Goal: Task Accomplishment & Management: Manage account settings

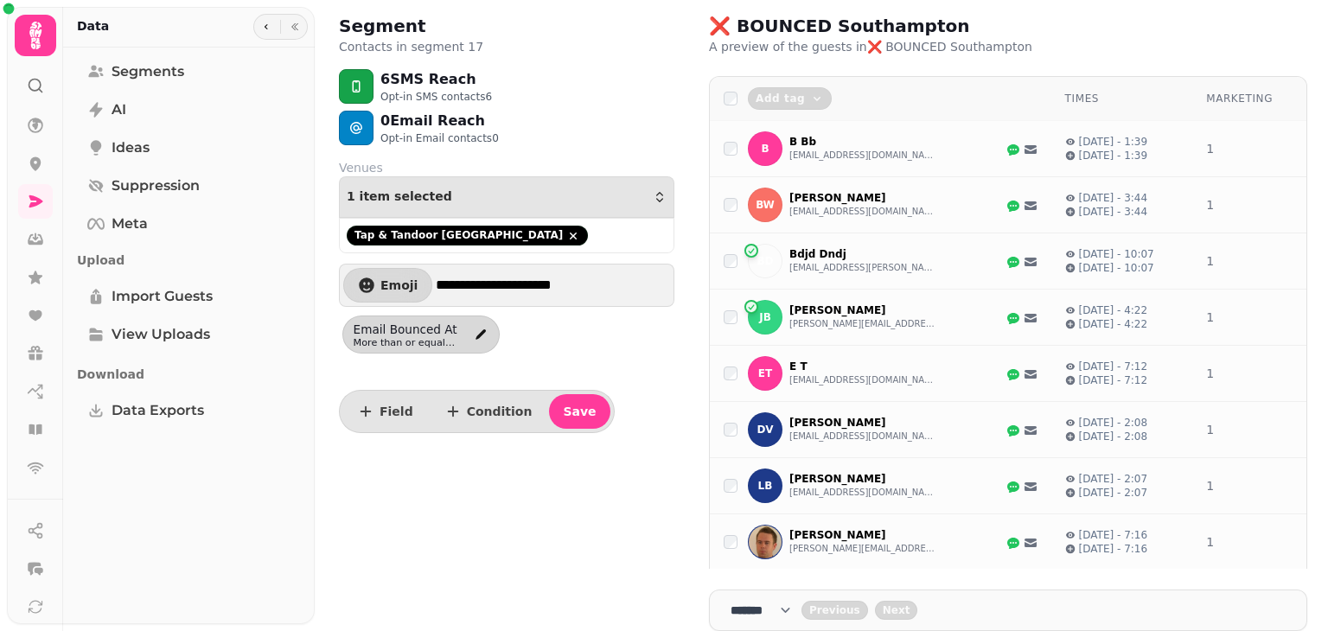
select select "**"
click at [36, 42] on icon at bounding box center [35, 36] width 12 height 28
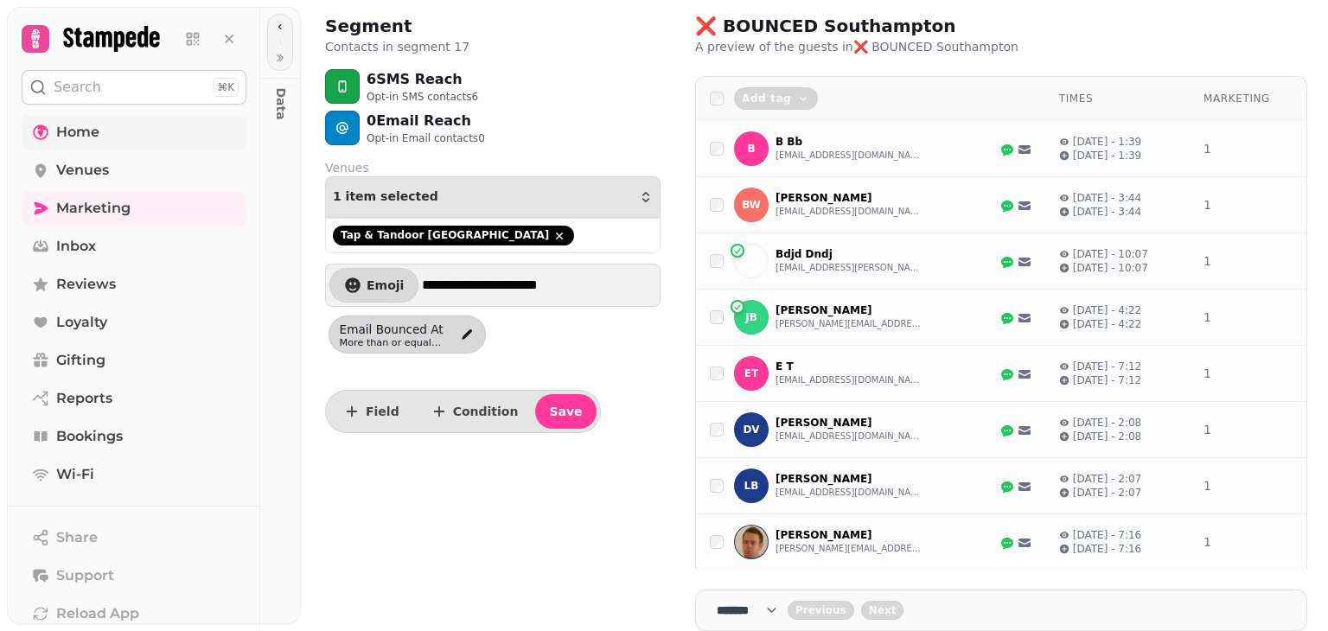
click at [86, 139] on span "Home" at bounding box center [77, 132] width 43 height 21
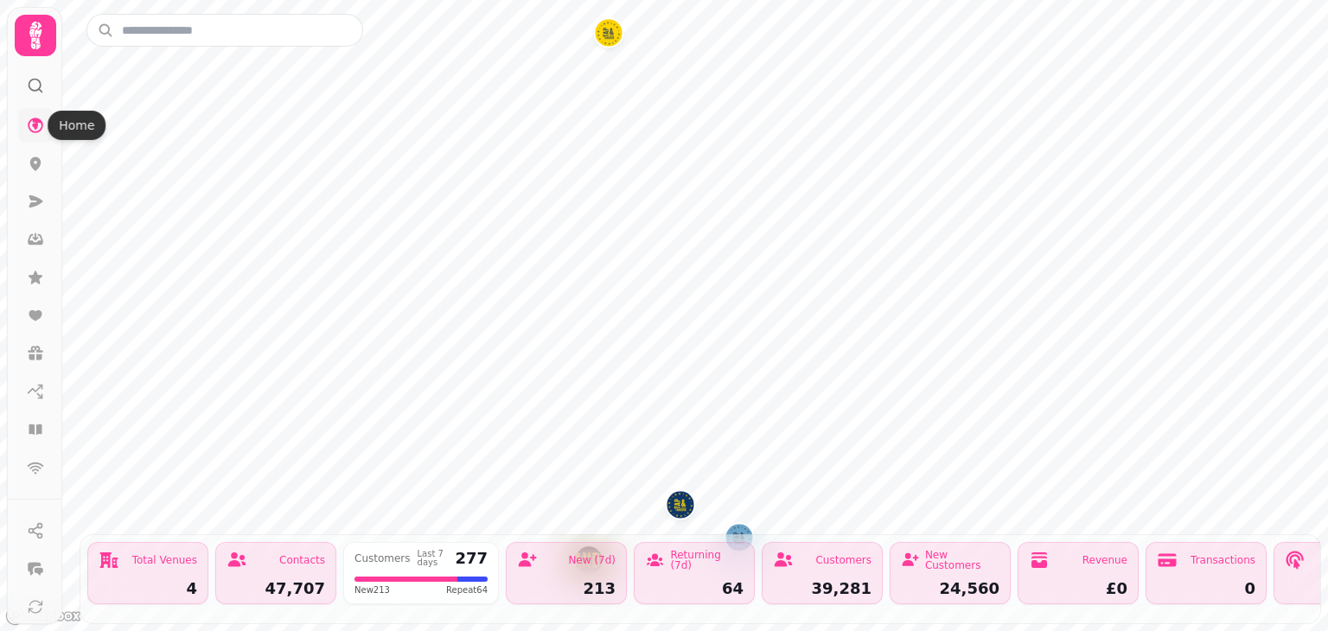
click at [41, 121] on icon at bounding box center [36, 126] width 16 height 16
click at [38, 309] on icon at bounding box center [35, 315] width 17 height 17
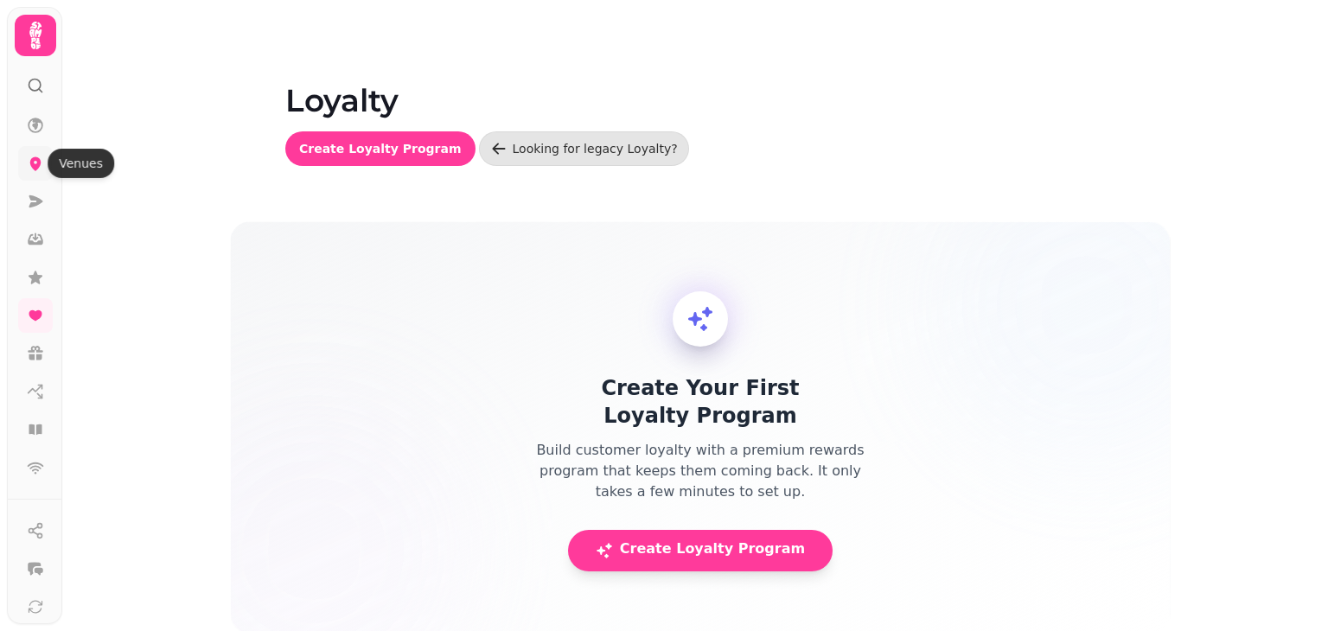
click at [38, 156] on icon at bounding box center [35, 163] width 17 height 17
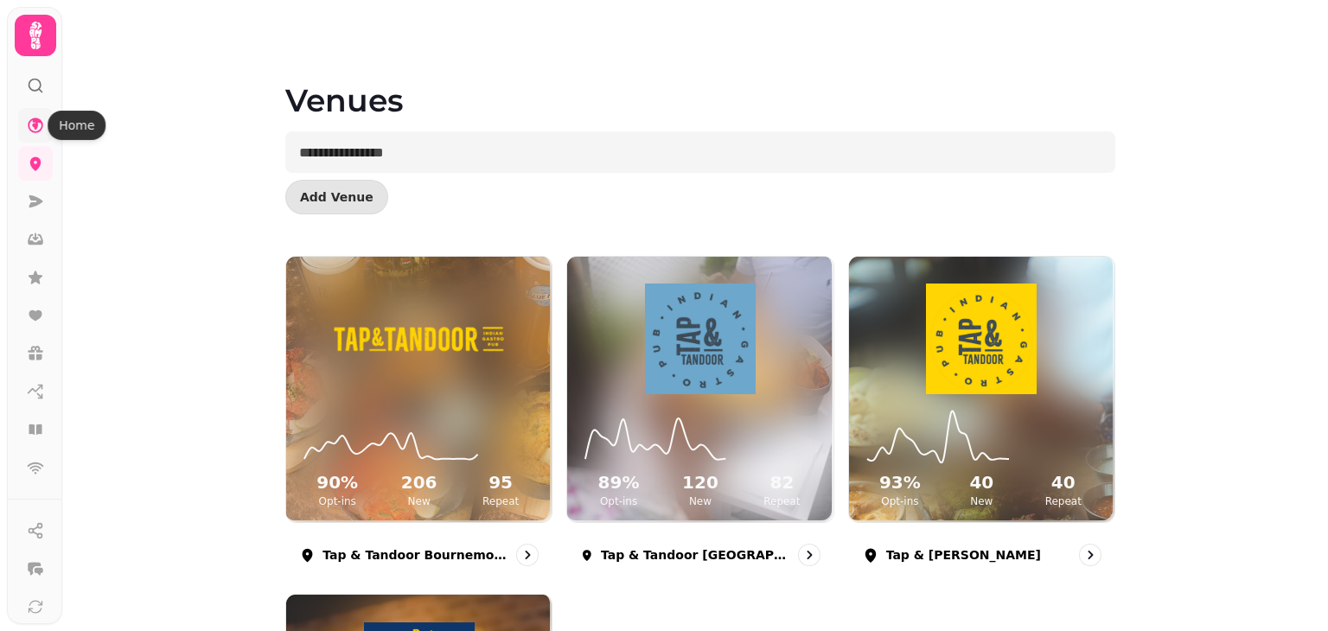
click at [39, 128] on icon at bounding box center [35, 125] width 17 height 17
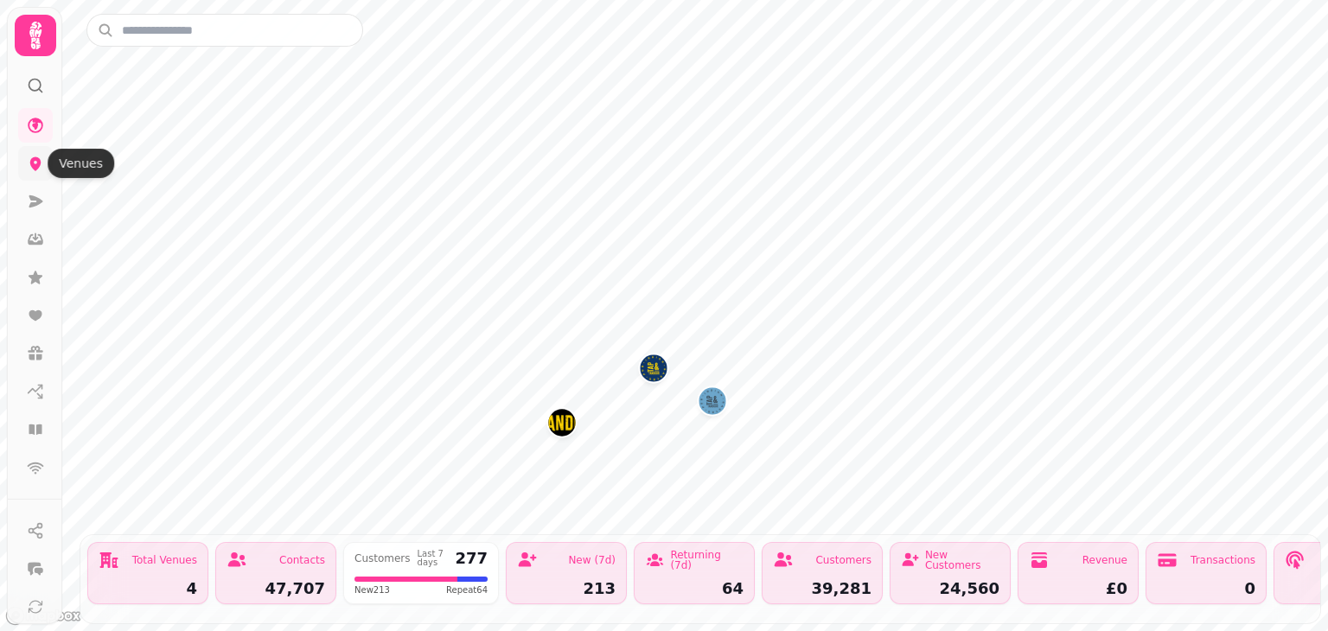
click at [29, 162] on icon at bounding box center [35, 163] width 17 height 17
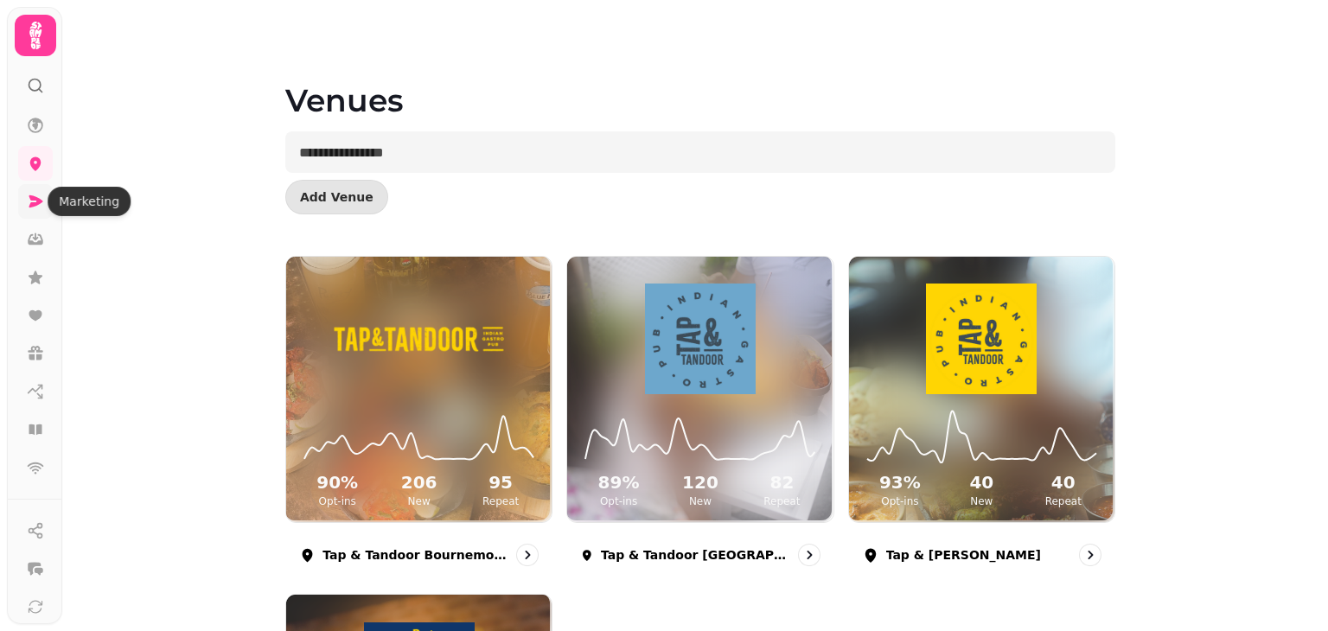
click at [35, 201] on icon at bounding box center [35, 201] width 17 height 17
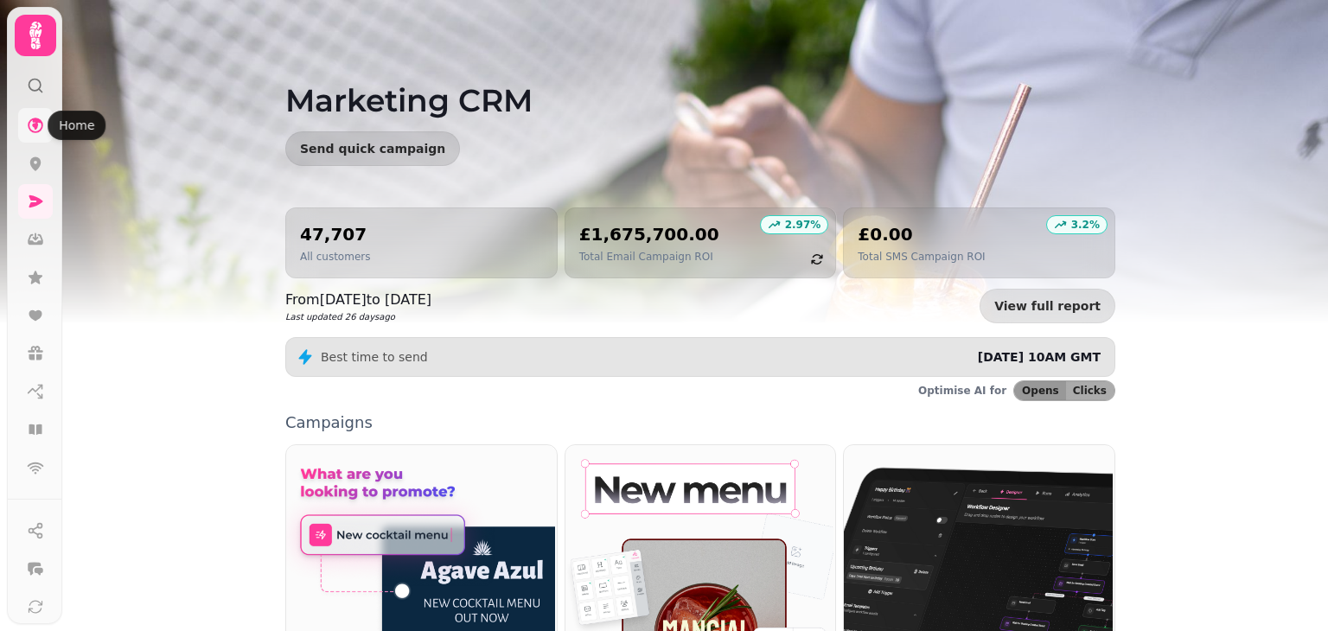
click at [38, 121] on icon at bounding box center [36, 126] width 16 height 16
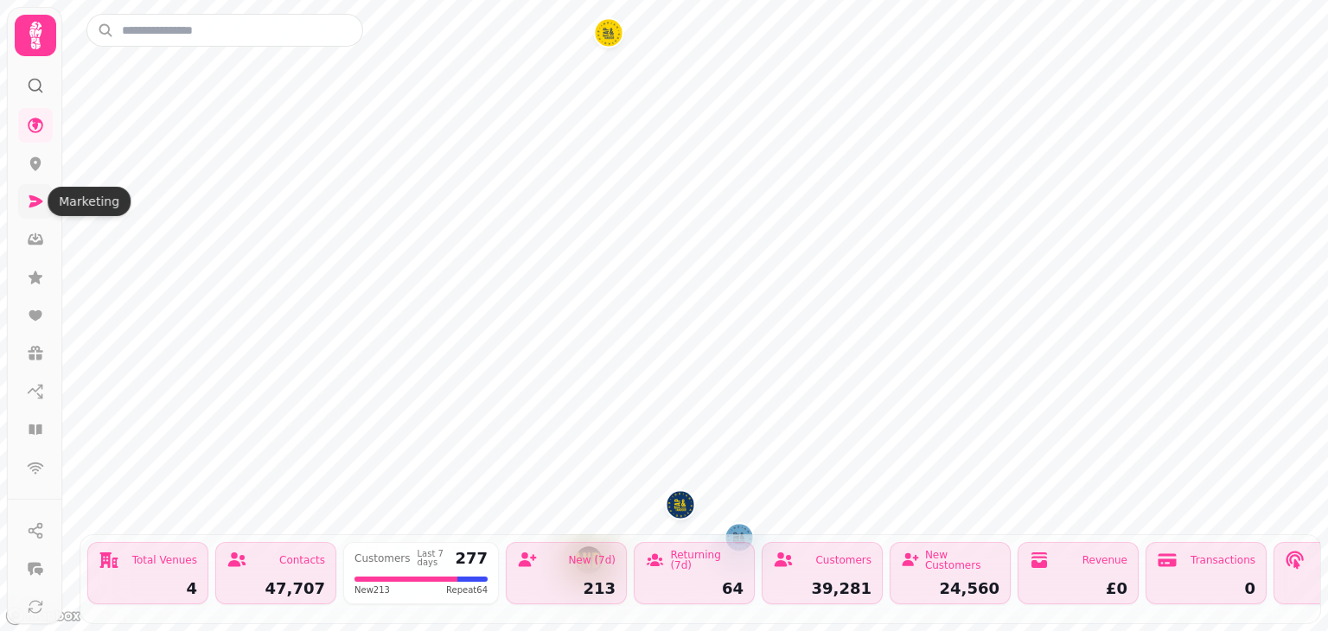
click at [38, 196] on icon at bounding box center [35, 201] width 17 height 17
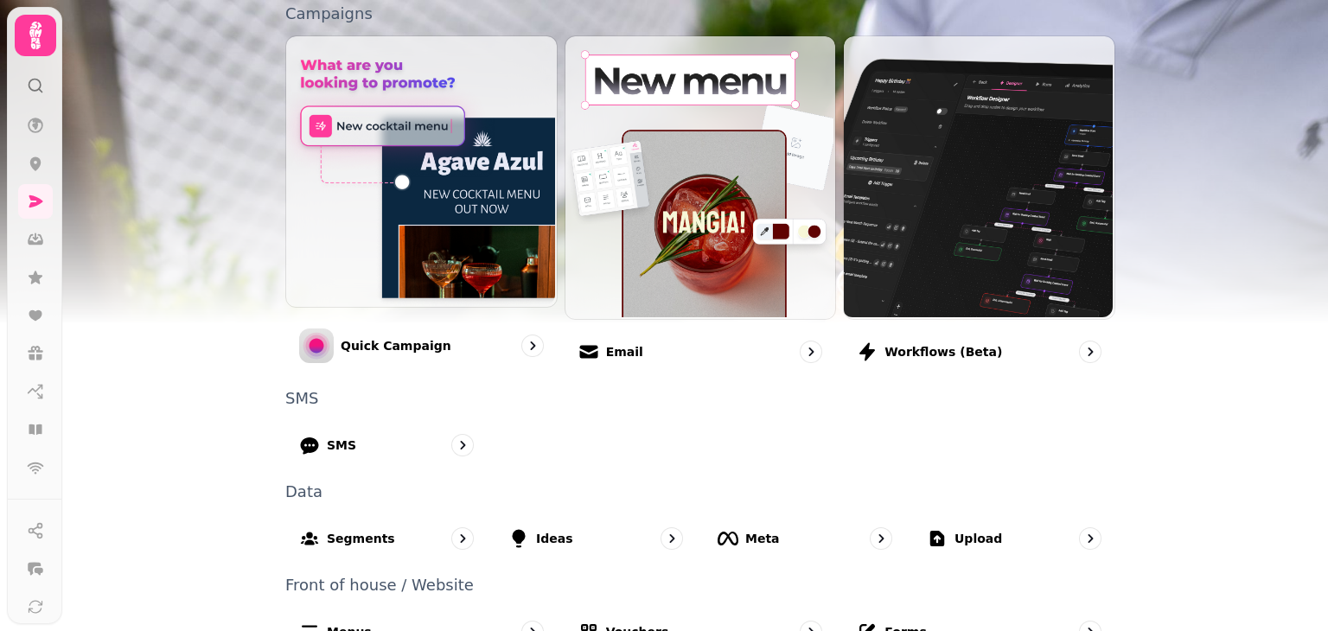
scroll to position [411, 0]
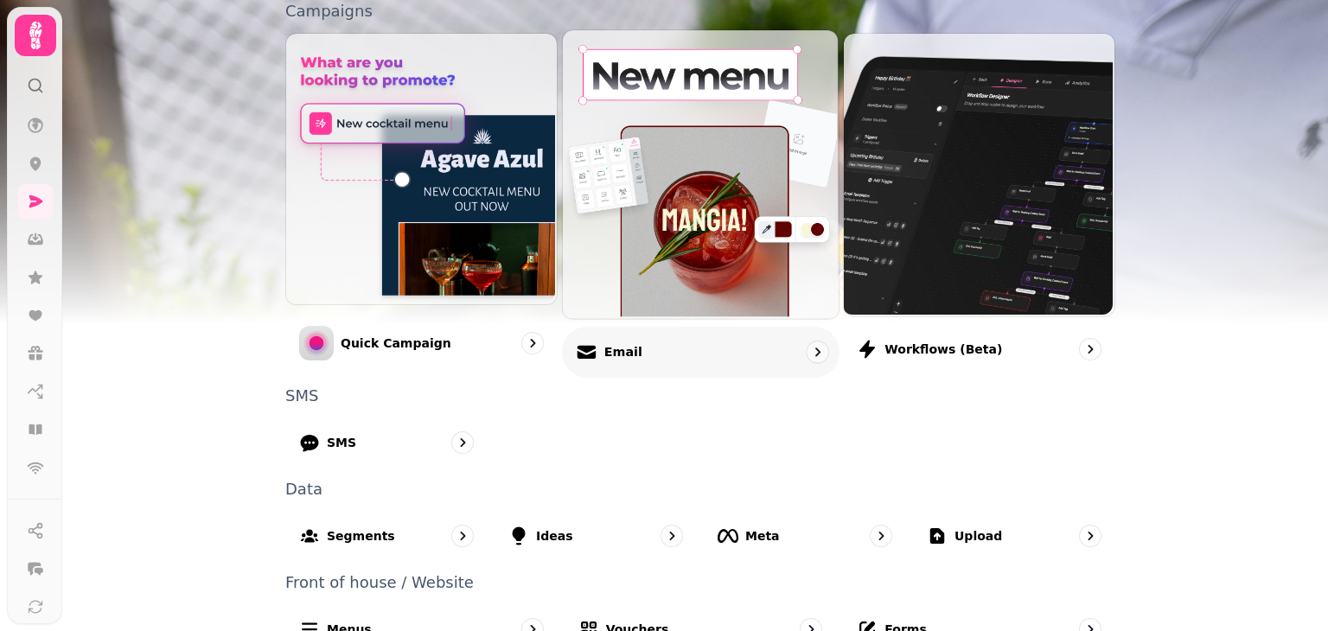
click at [695, 349] on div "Email" at bounding box center [700, 351] width 277 height 51
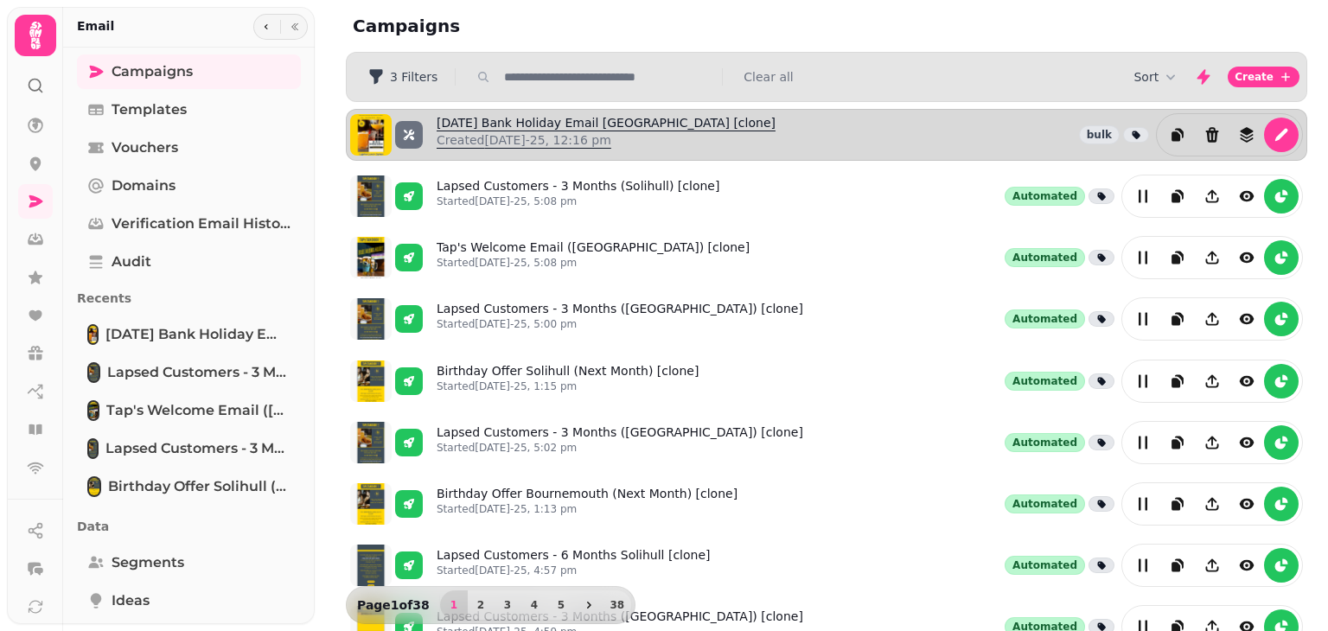
click at [601, 114] on link "[DATE] Bank Holiday Email [GEOGRAPHIC_DATA] [clone] Created [DATE]-25, 12:16 pm" at bounding box center [606, 134] width 339 height 41
select select "**********"
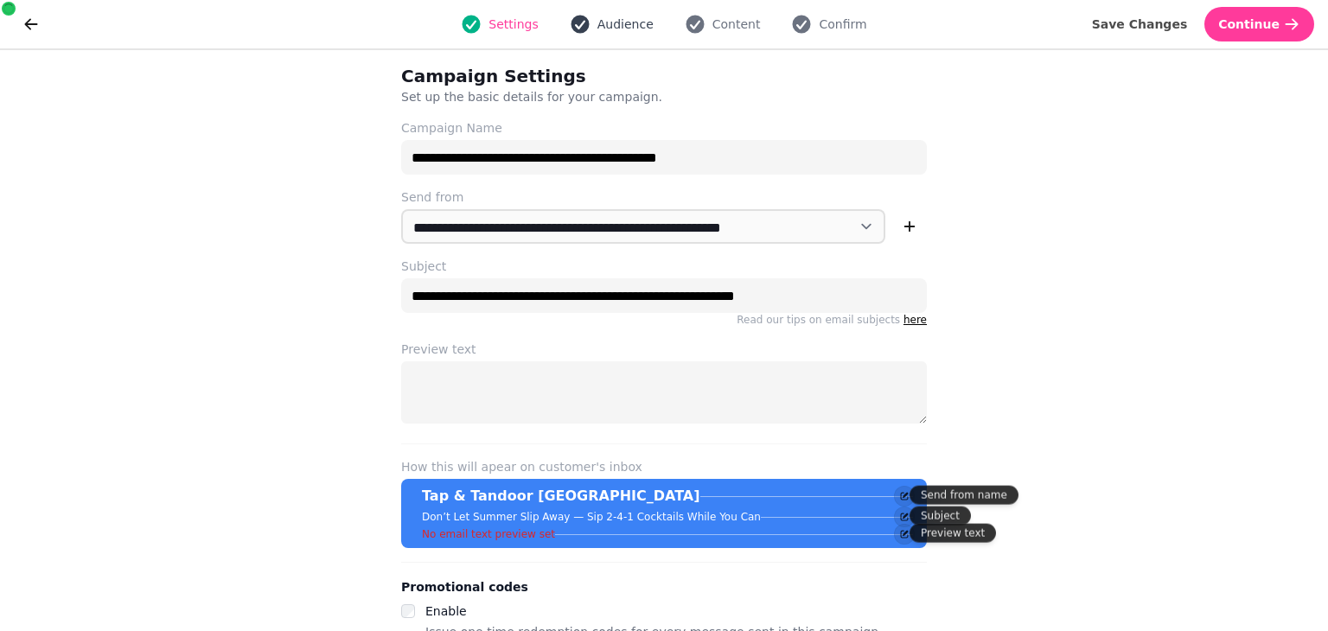
click at [630, 31] on span "Audience" at bounding box center [625, 24] width 56 height 17
select select "**********"
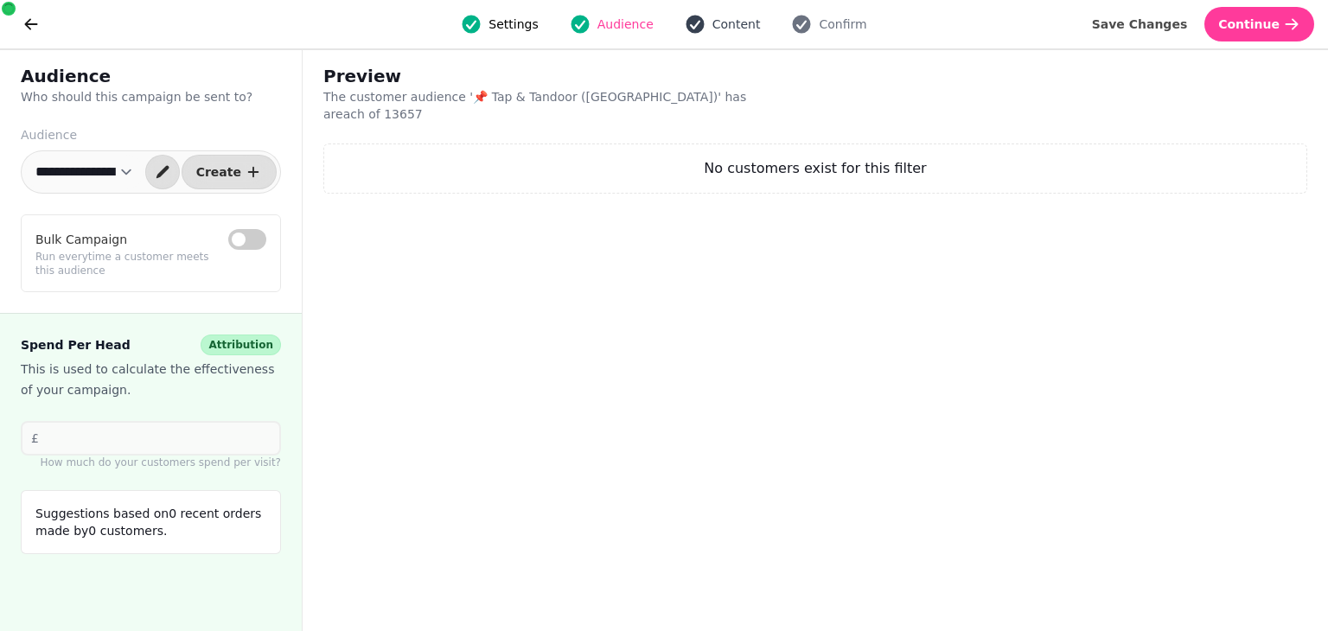
click at [715, 26] on span "Content" at bounding box center [736, 24] width 48 height 17
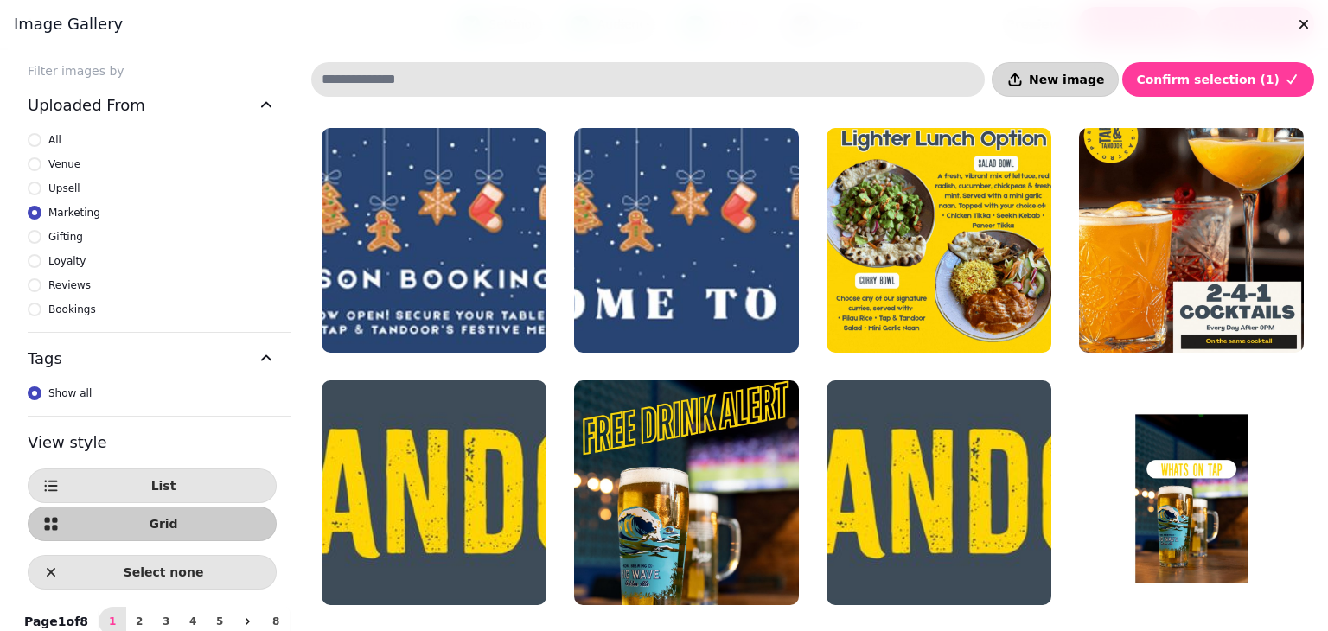
click at [1095, 63] on button "New image" at bounding box center [1055, 79] width 127 height 35
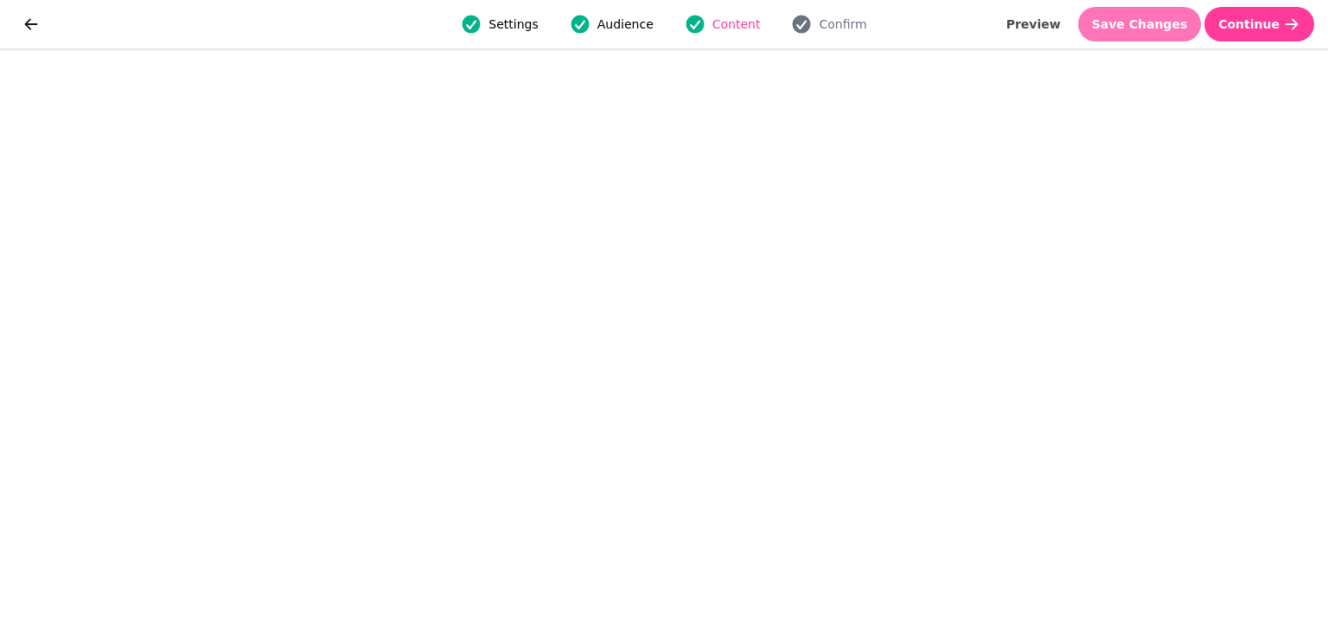
click at [1168, 29] on span "Save Changes" at bounding box center [1140, 24] width 96 height 12
click at [1160, 11] on button "Save Changes" at bounding box center [1140, 24] width 124 height 35
click at [1151, 30] on span "Save Changes" at bounding box center [1140, 24] width 96 height 12
click at [1172, 12] on button "Save Changes" at bounding box center [1140, 24] width 124 height 35
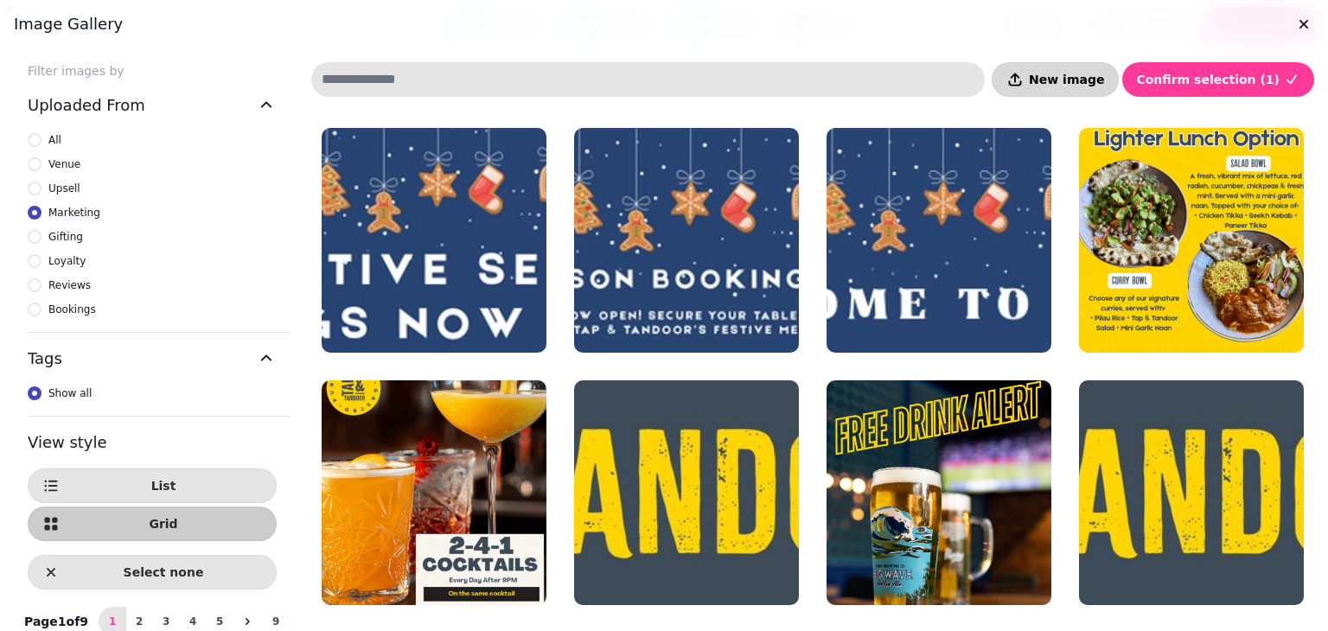
click at [1075, 74] on span "New image" at bounding box center [1066, 79] width 75 height 12
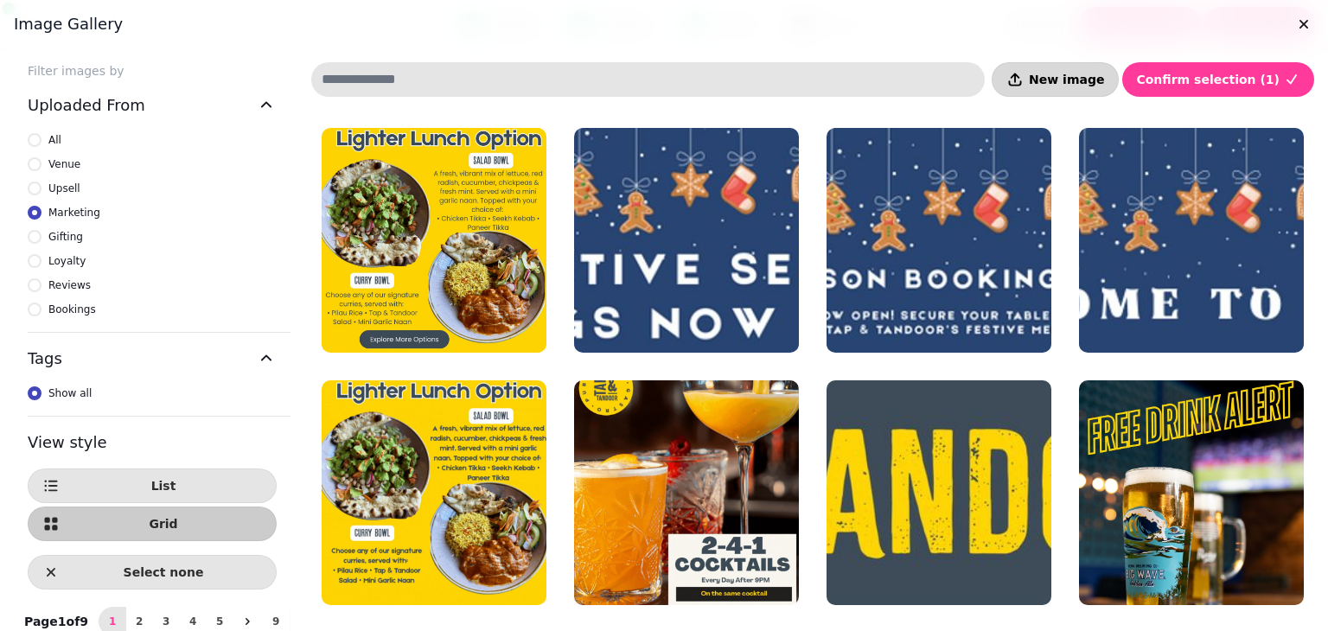
click at [1073, 94] on button "New image" at bounding box center [1055, 79] width 127 height 35
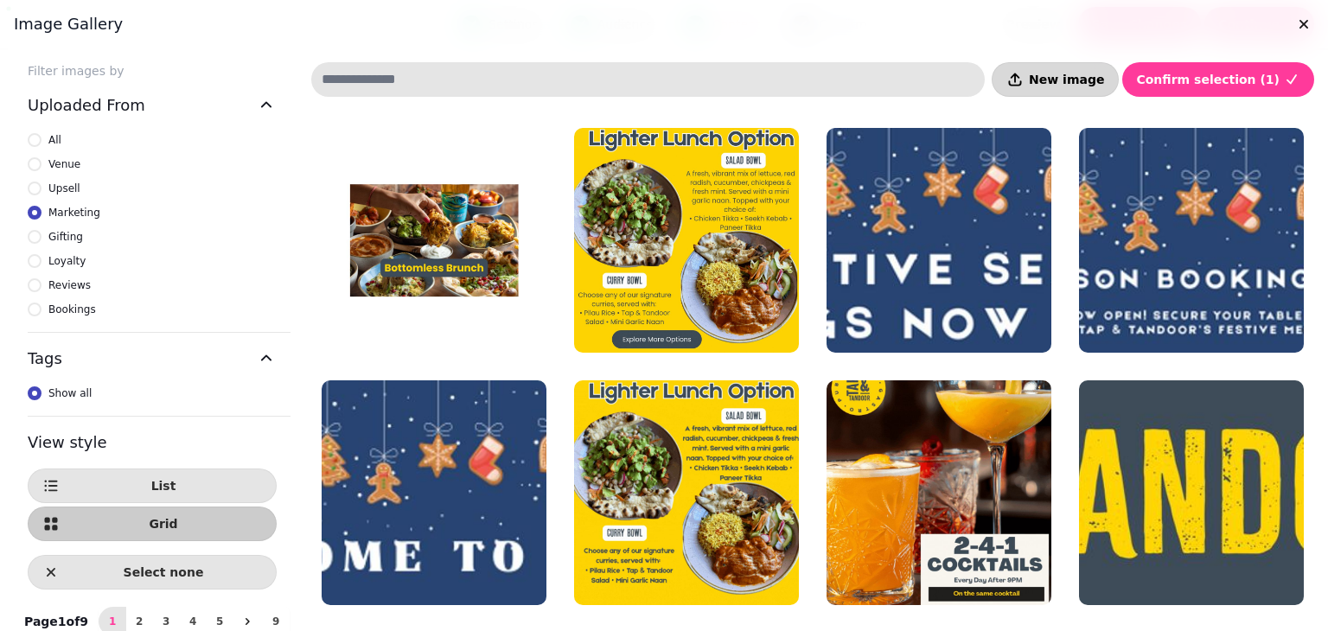
click at [1084, 86] on span "New image" at bounding box center [1066, 79] width 75 height 12
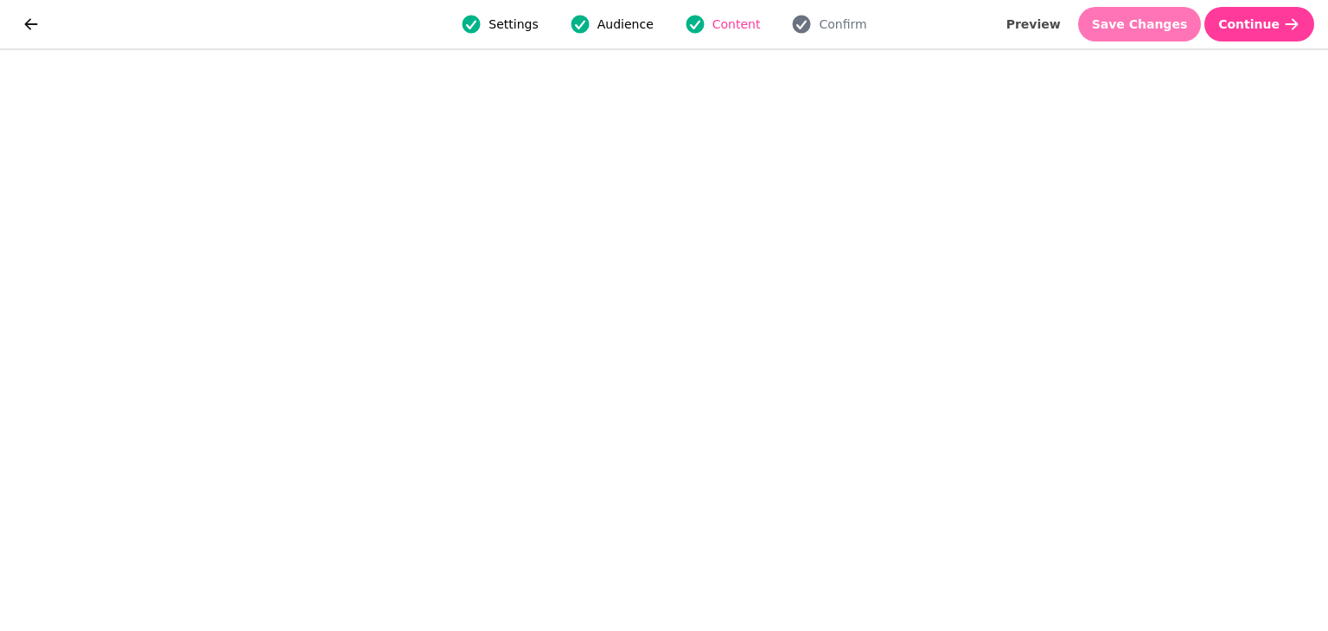
click at [1150, 10] on button "Save Changes" at bounding box center [1140, 24] width 124 height 35
click at [1196, 32] on button "Save Changes" at bounding box center [1140, 24] width 124 height 35
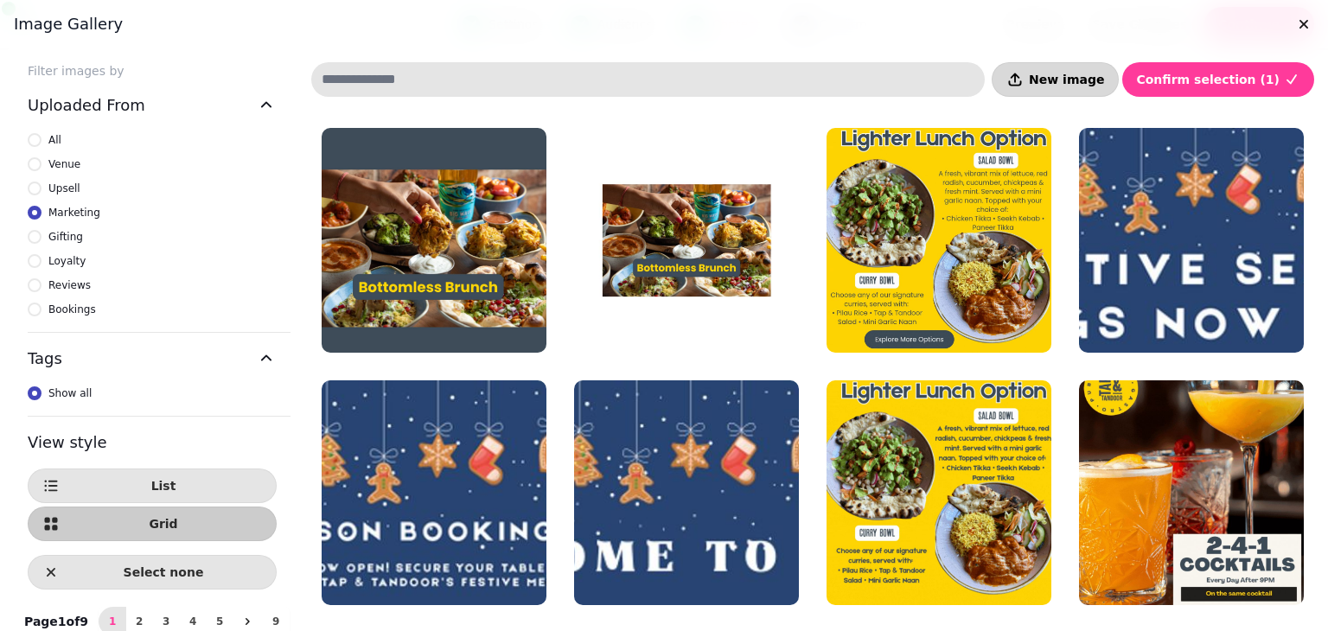
click at [1073, 66] on button "New image" at bounding box center [1055, 79] width 127 height 35
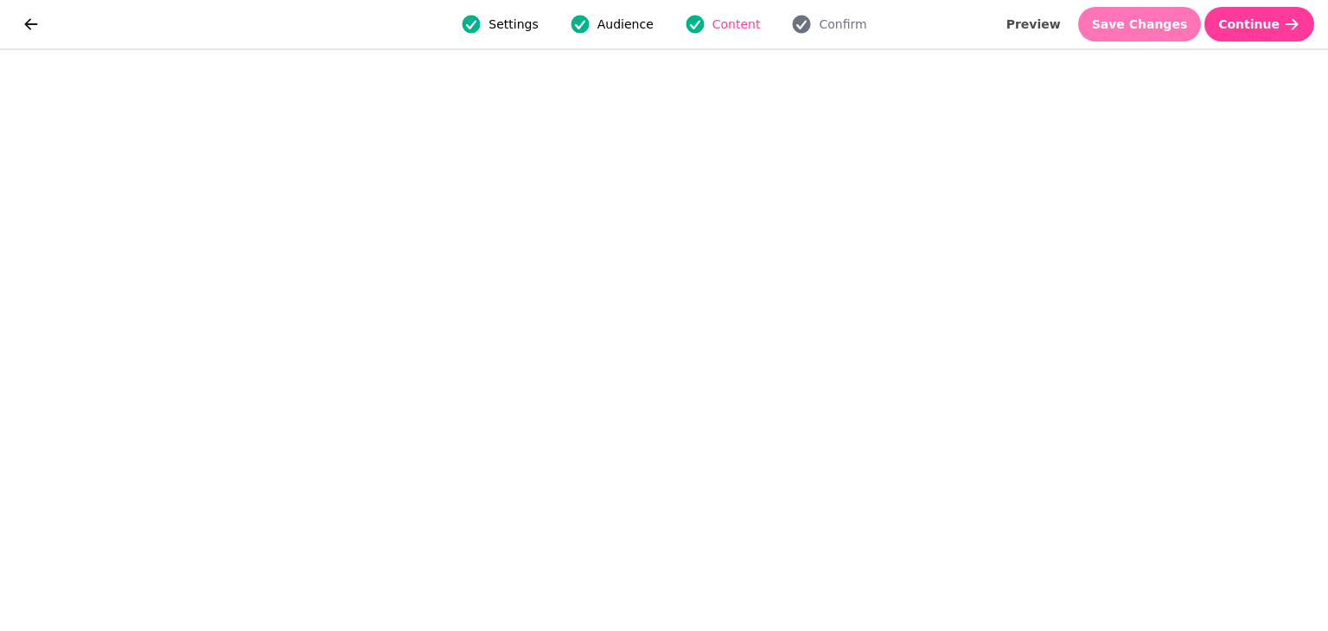
click at [1157, 18] on span "Save Changes" at bounding box center [1140, 24] width 96 height 12
click at [1146, 34] on button "Save Changes" at bounding box center [1140, 24] width 124 height 35
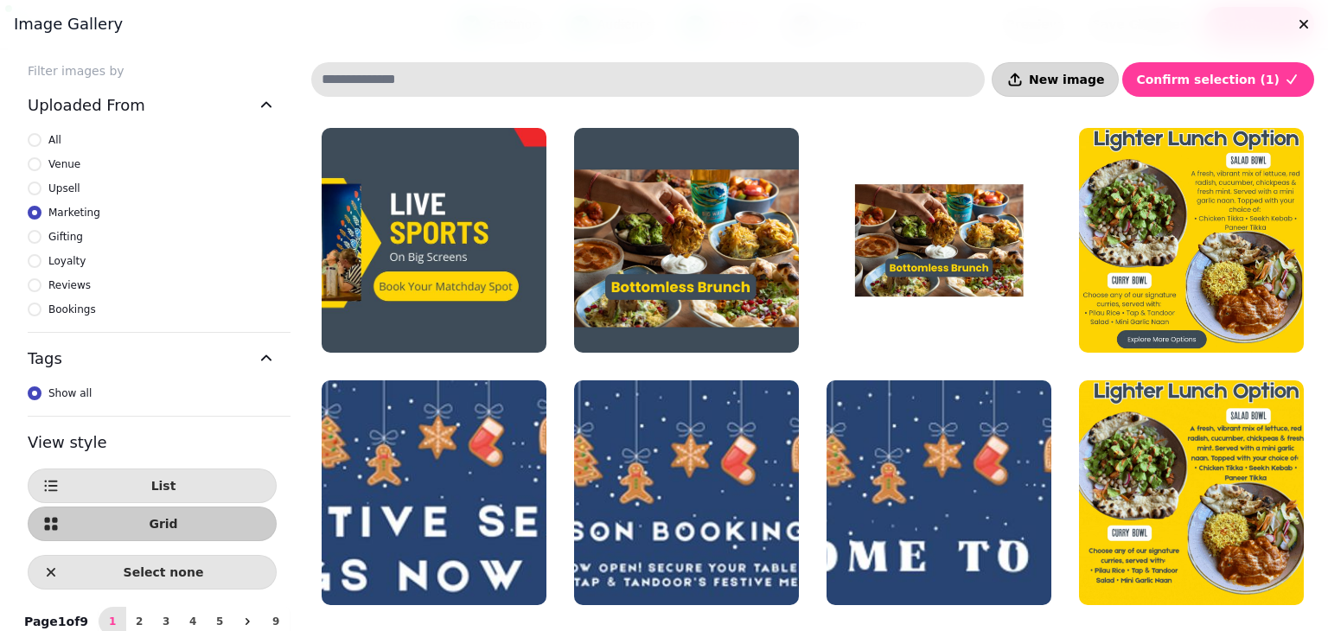
click at [1089, 87] on button "New image" at bounding box center [1055, 79] width 127 height 35
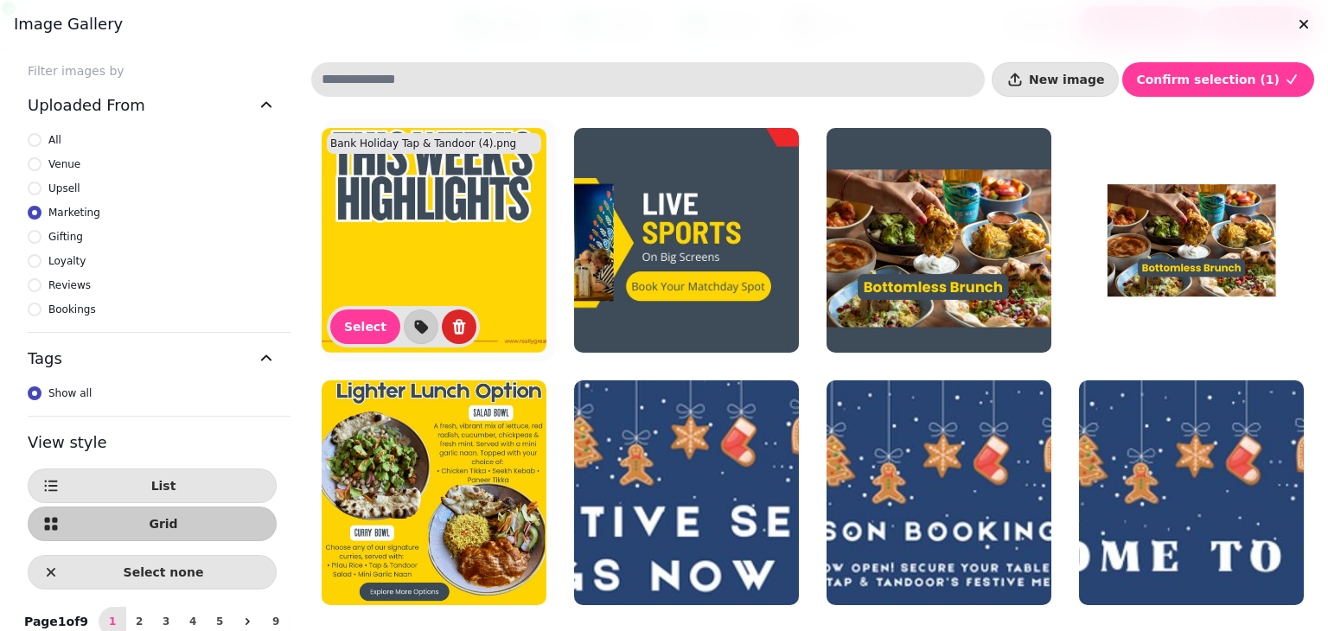
click at [365, 250] on img at bounding box center [434, 240] width 225 height 225
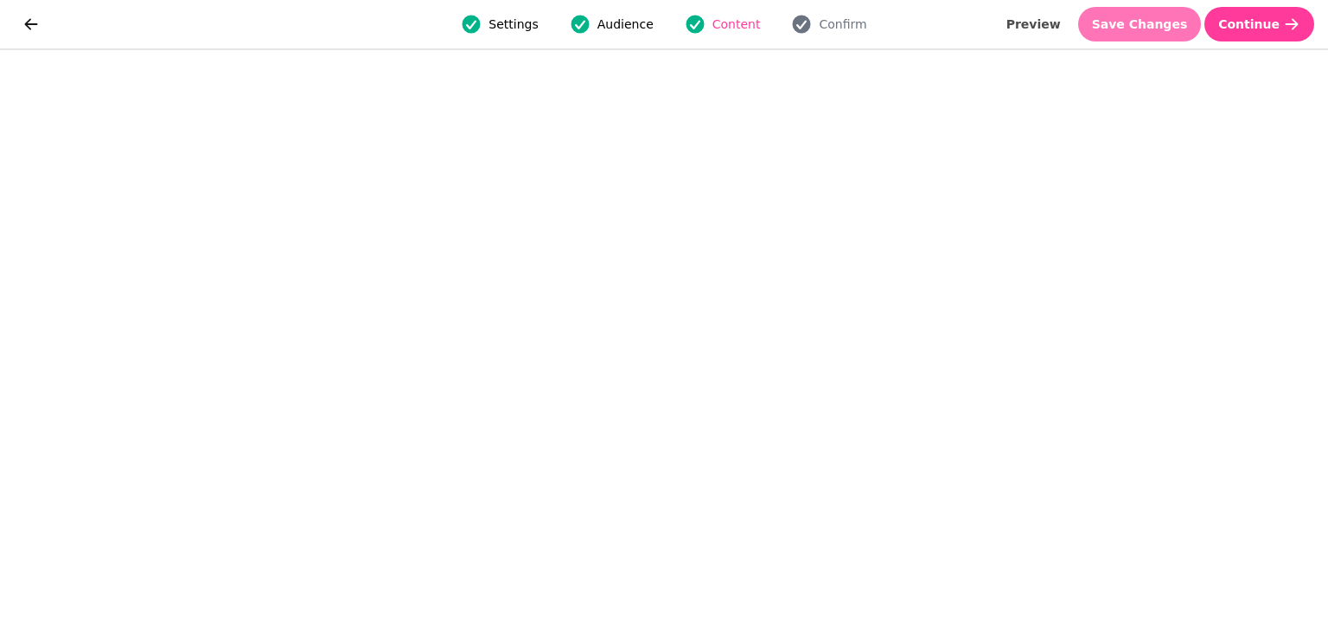
click at [1162, 18] on span "Save Changes" at bounding box center [1140, 24] width 96 height 12
click at [1159, 29] on span "Save Changes" at bounding box center [1140, 24] width 96 height 12
click at [1161, 32] on button "Save Changes" at bounding box center [1140, 24] width 124 height 35
click at [1135, 30] on span "Save Changes" at bounding box center [1140, 24] width 96 height 12
click at [1181, 26] on span "Save Changes" at bounding box center [1140, 24] width 96 height 12
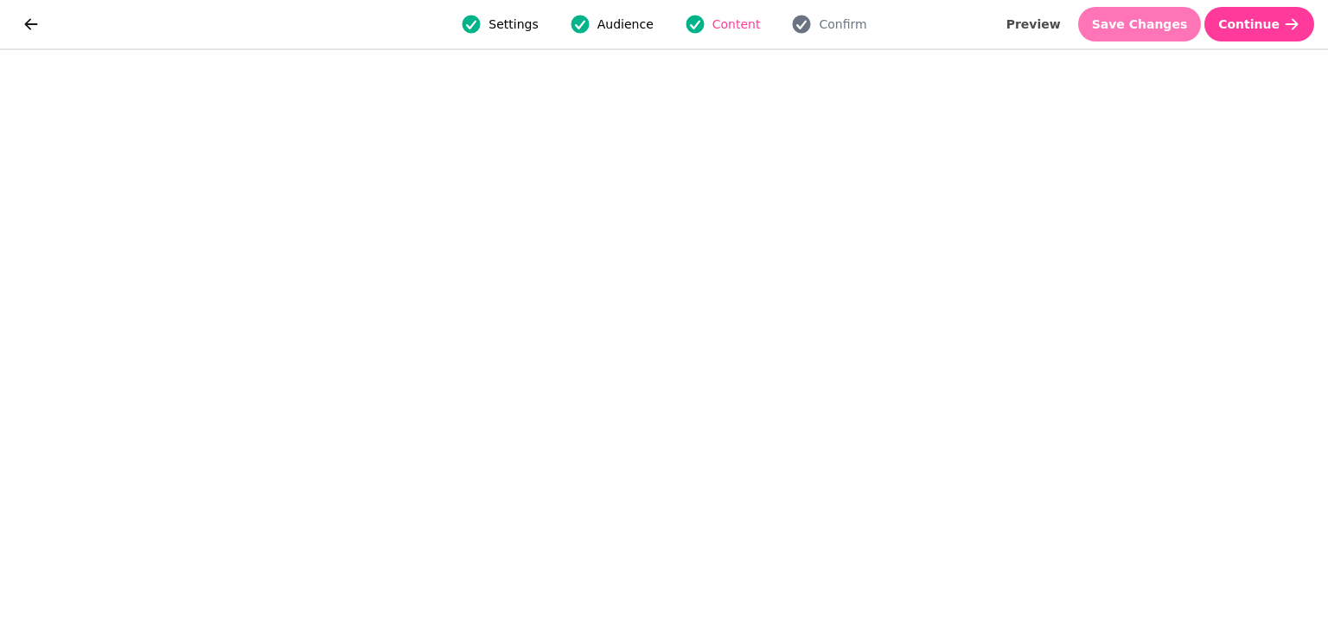
click at [1158, 23] on span "Save Changes" at bounding box center [1140, 24] width 96 height 12
click at [1124, 29] on span "Save Changes" at bounding box center [1140, 24] width 96 height 12
click at [1164, 22] on span "Save Changes" at bounding box center [1140, 24] width 96 height 12
click at [1163, 39] on button "Save Changes" at bounding box center [1140, 24] width 124 height 35
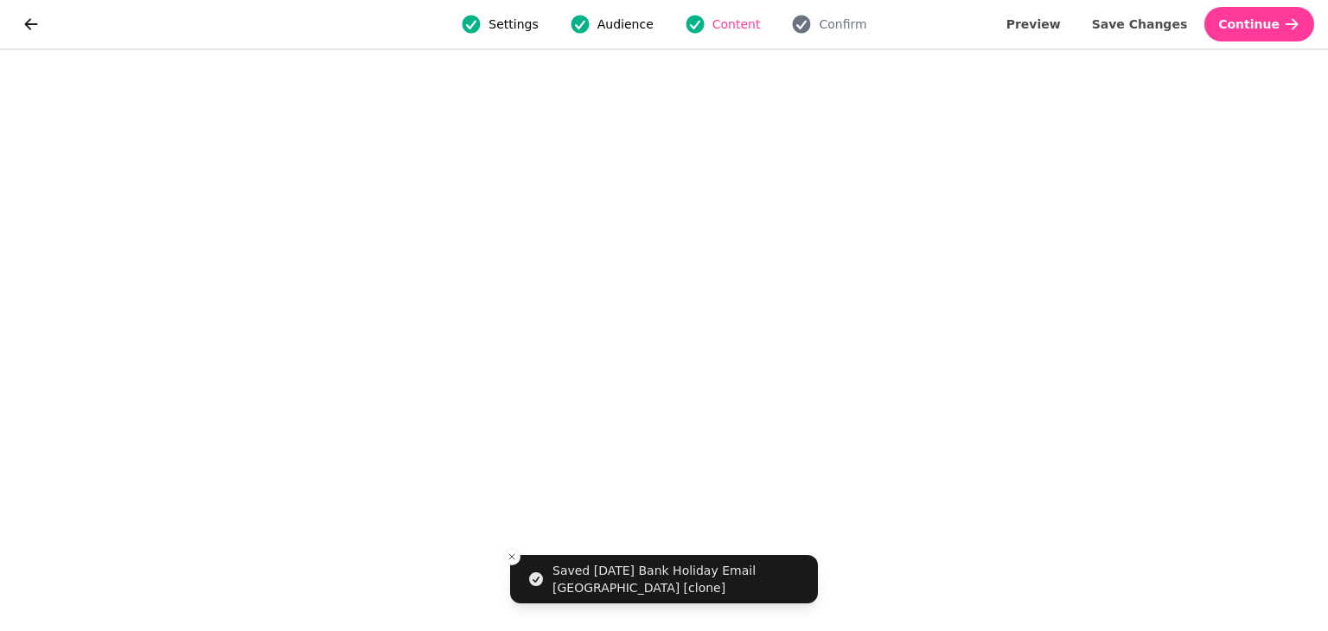
click at [538, 26] on span "Settings" at bounding box center [512, 24] width 49 height 17
select select "**********"
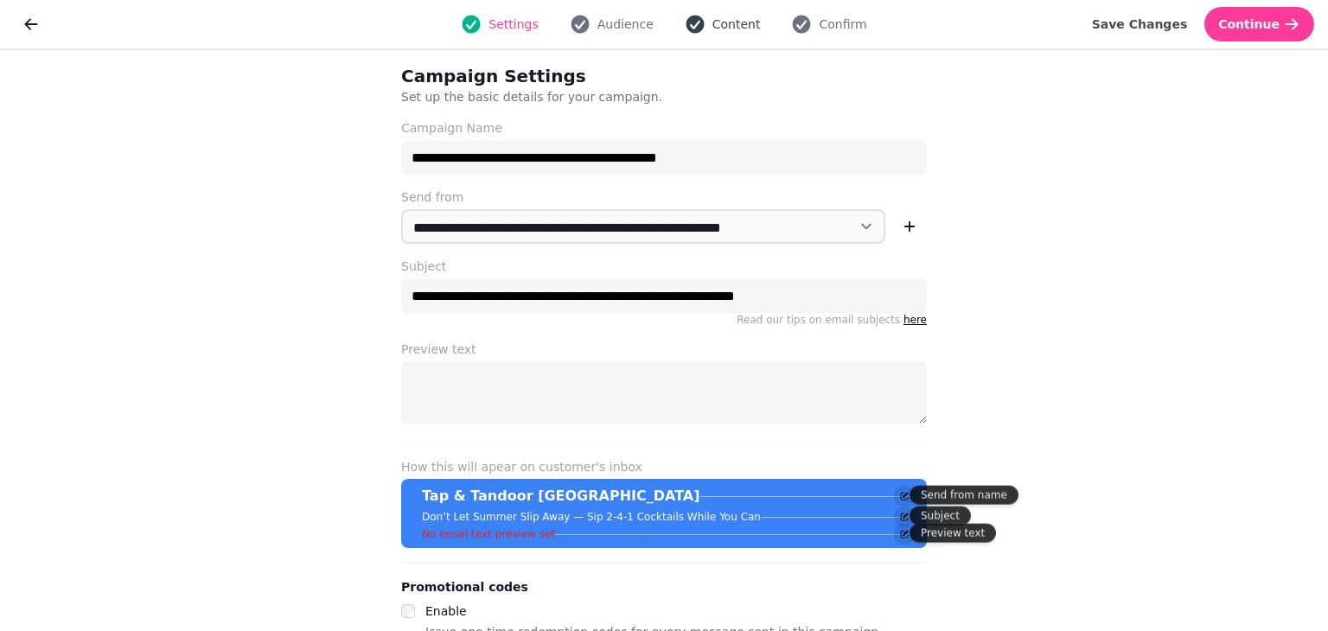
click at [707, 32] on button "Content" at bounding box center [722, 24] width 97 height 21
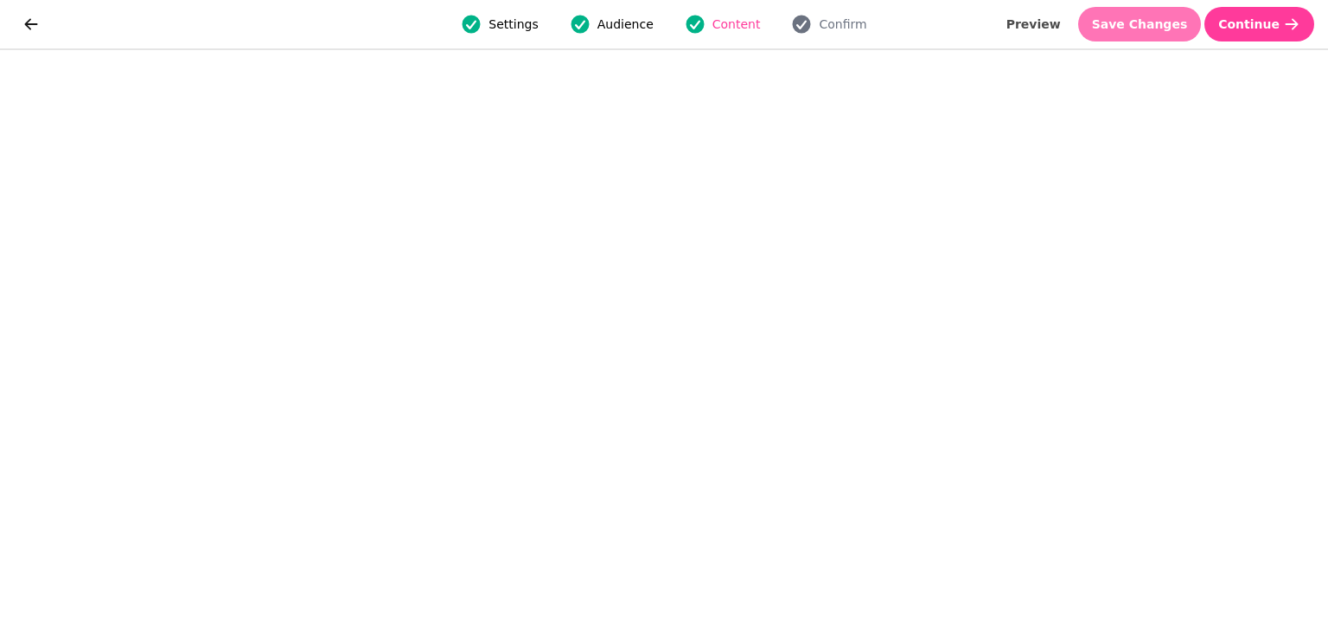
click at [1151, 26] on span "Save Changes" at bounding box center [1140, 24] width 96 height 12
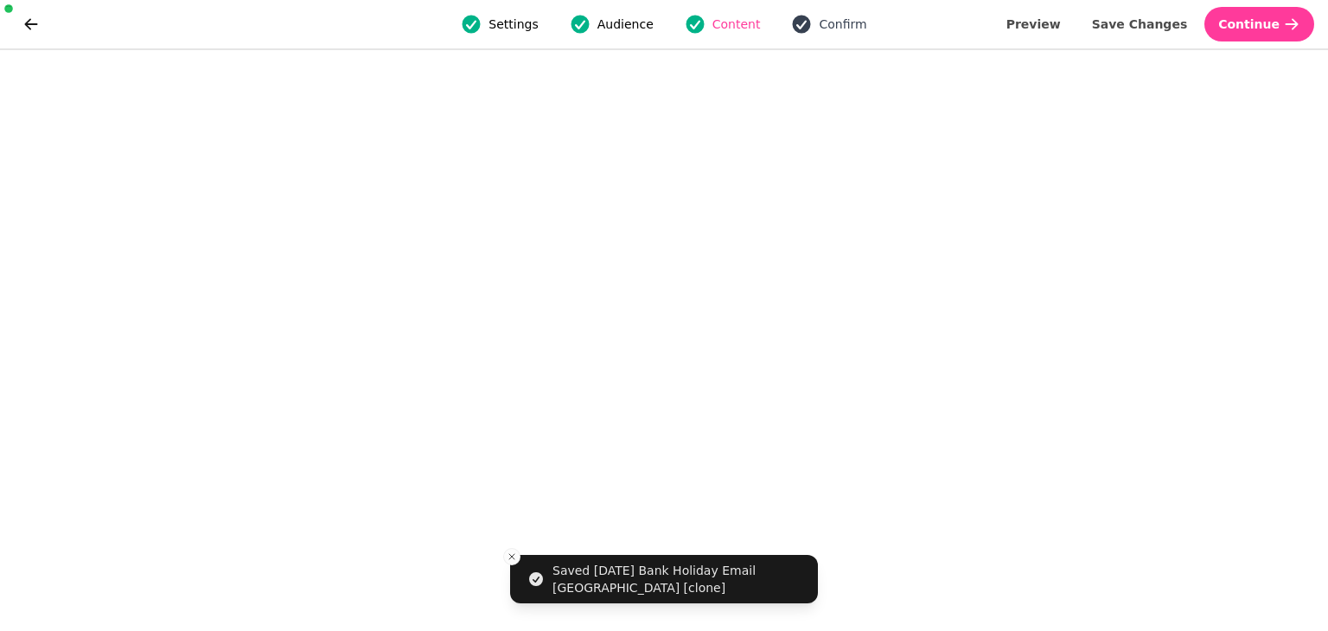
click at [820, 21] on span "Confirm" at bounding box center [843, 24] width 48 height 17
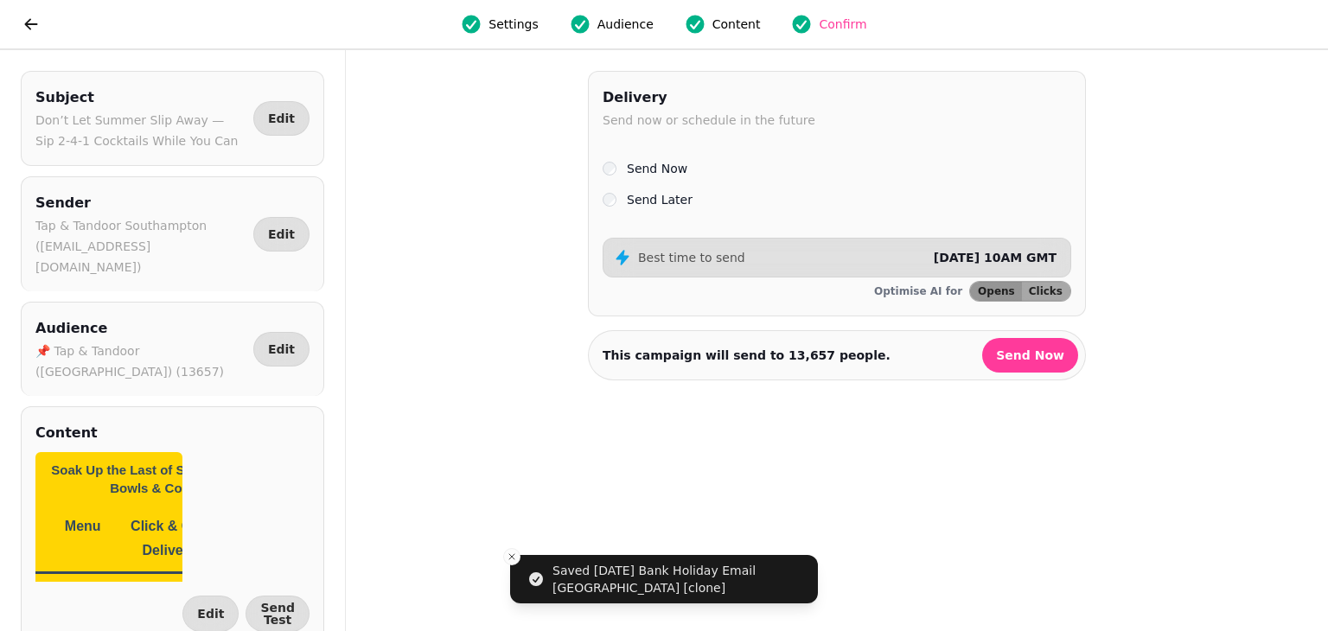
drag, startPoint x: 820, startPoint y: 21, endPoint x: 723, endPoint y: 22, distance: 96.8
click at [723, 22] on div "Settings Audience Content Confirm" at bounding box center [664, 24] width 1214 height 35
click at [723, 22] on span "Content" at bounding box center [736, 24] width 48 height 17
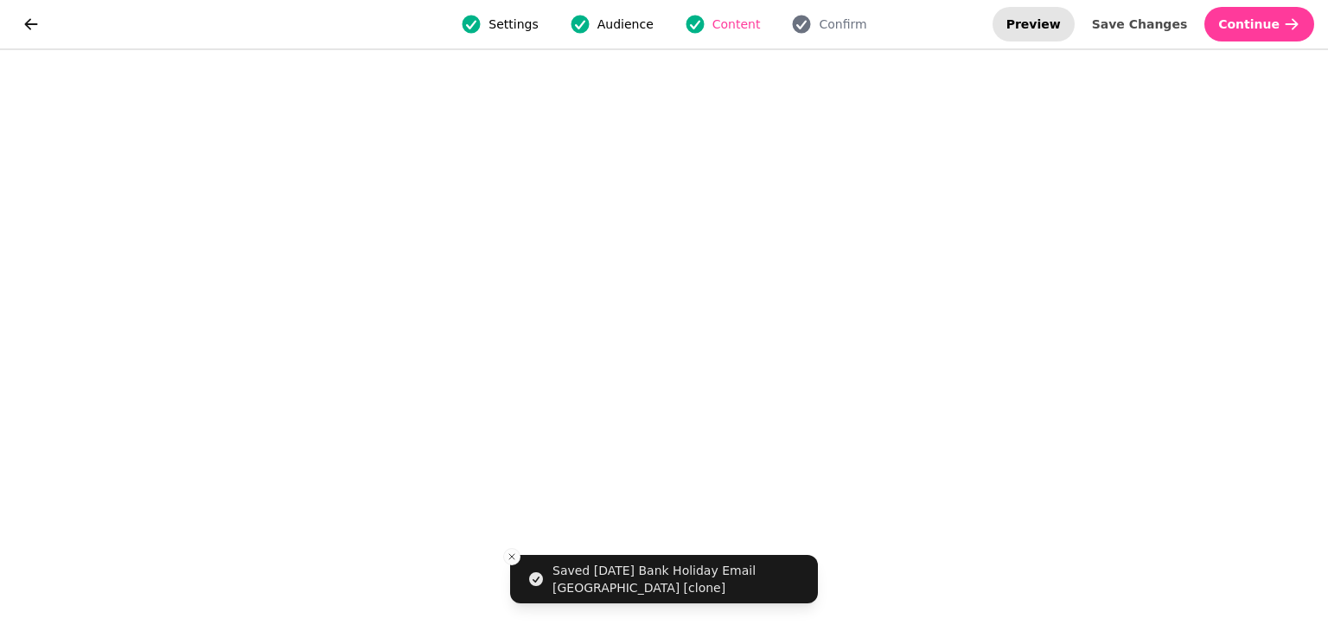
click at [1068, 34] on button "Preview" at bounding box center [1033, 24] width 82 height 35
select select "**********"
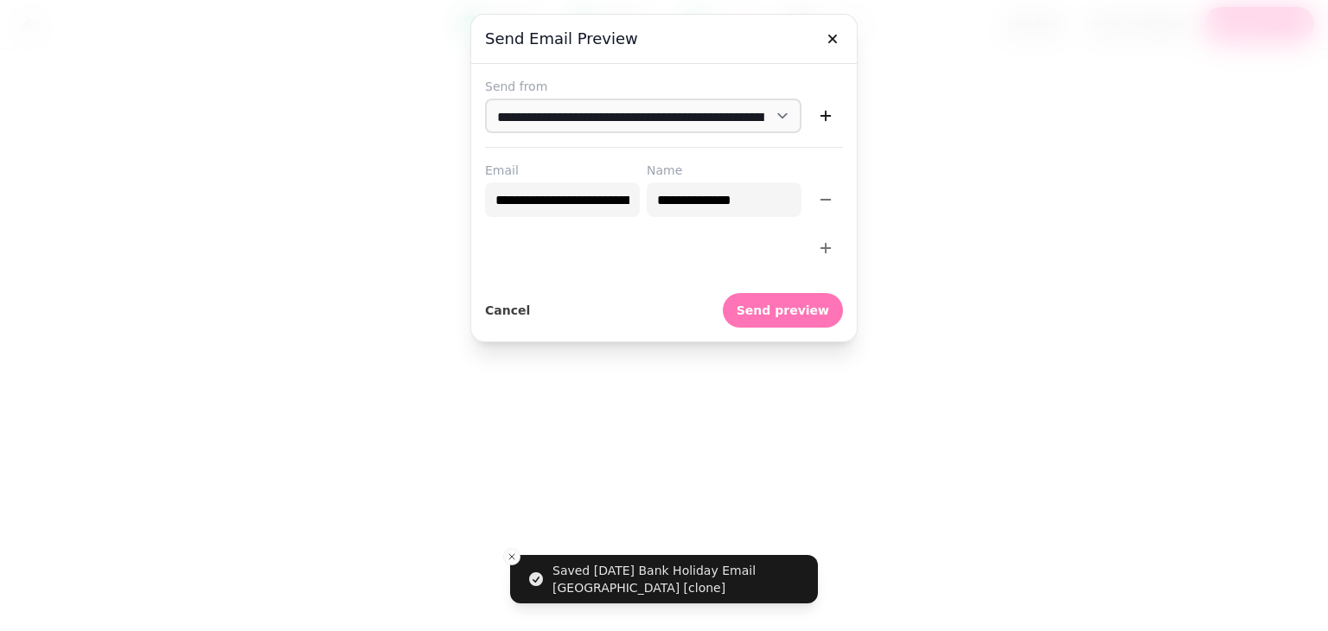
click at [793, 306] on span "Send preview" at bounding box center [783, 310] width 92 height 12
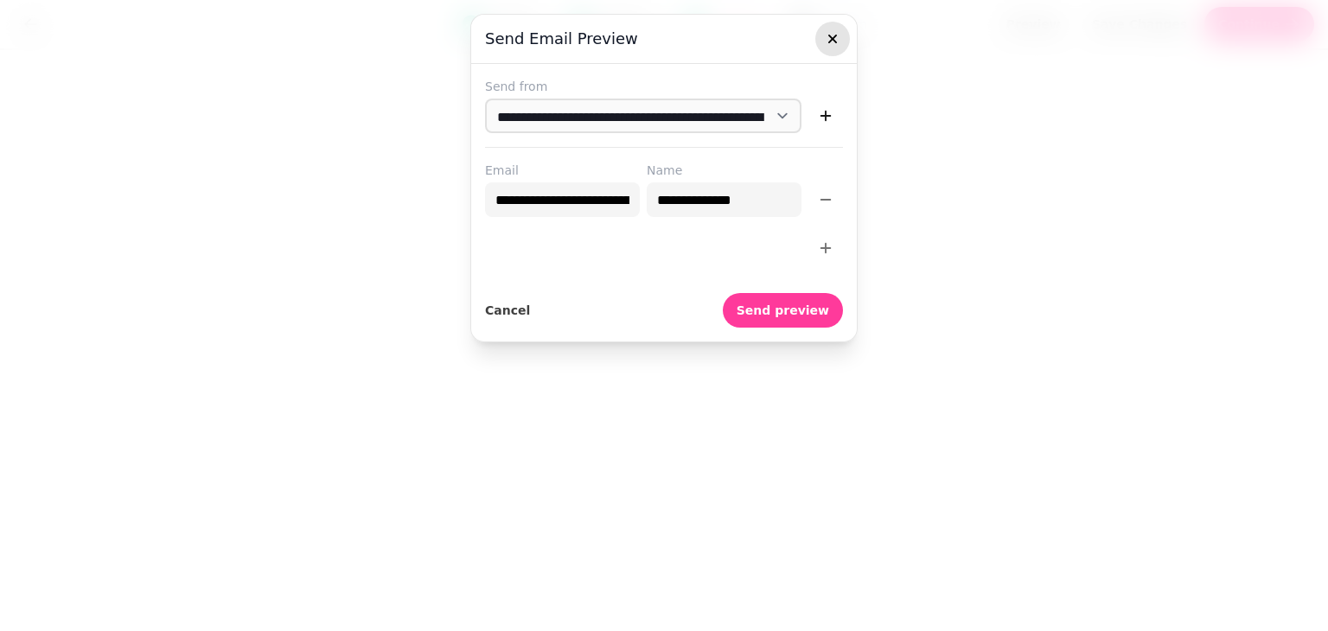
click at [820, 35] on button "button" at bounding box center [832, 39] width 35 height 35
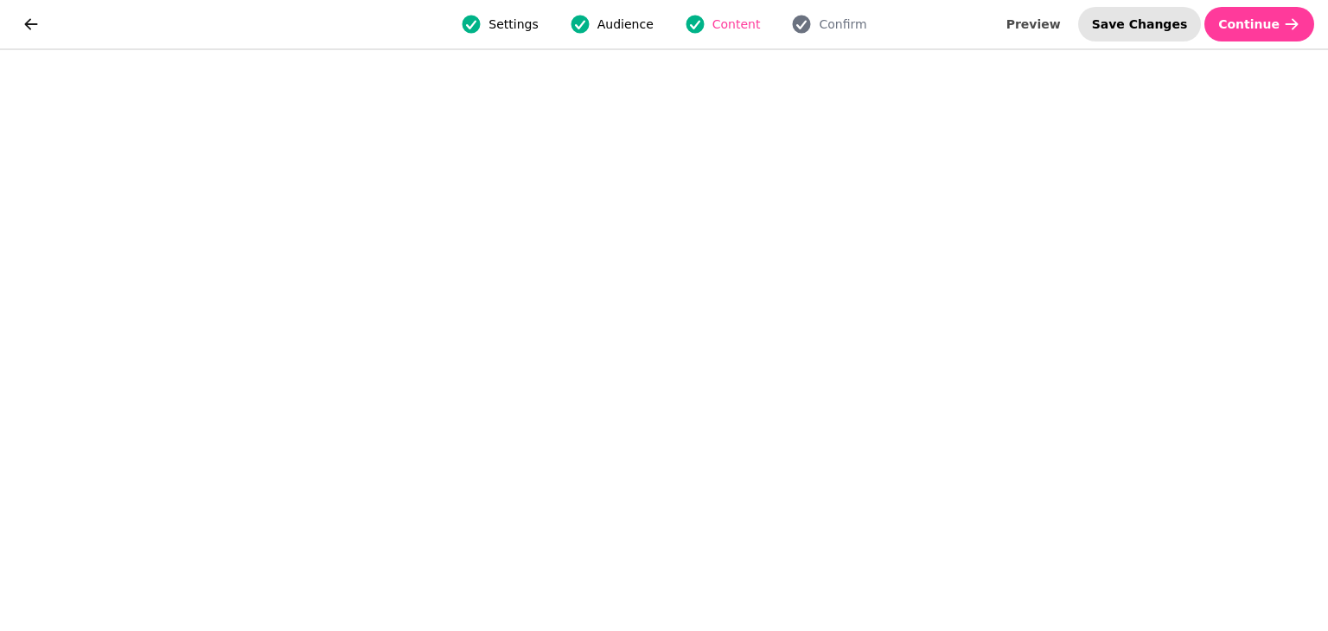
click at [1162, 11] on button "Save Changes" at bounding box center [1140, 24] width 124 height 35
